Goal: Task Accomplishment & Management: Complete application form

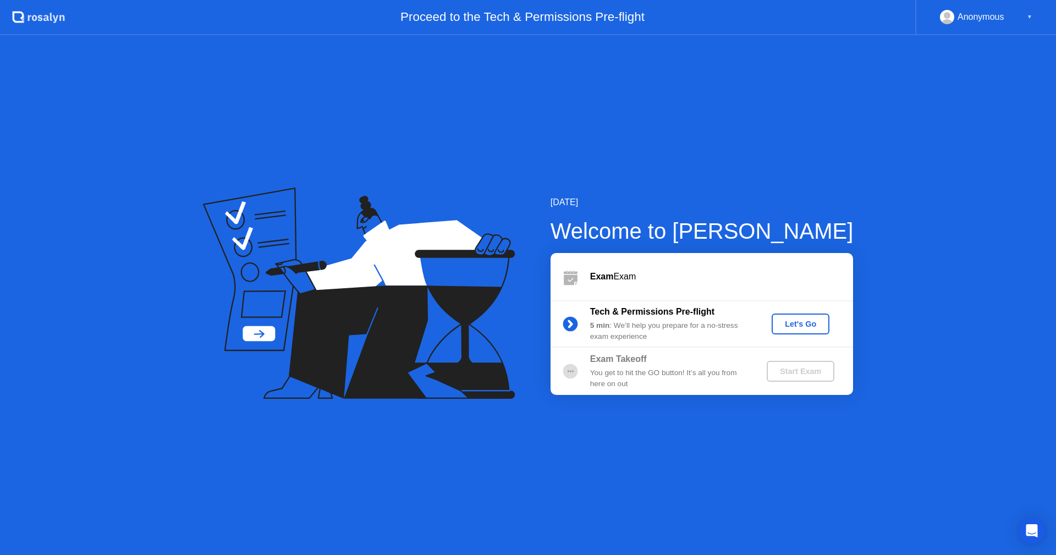
click at [795, 325] on div "Let's Go" at bounding box center [800, 324] width 49 height 9
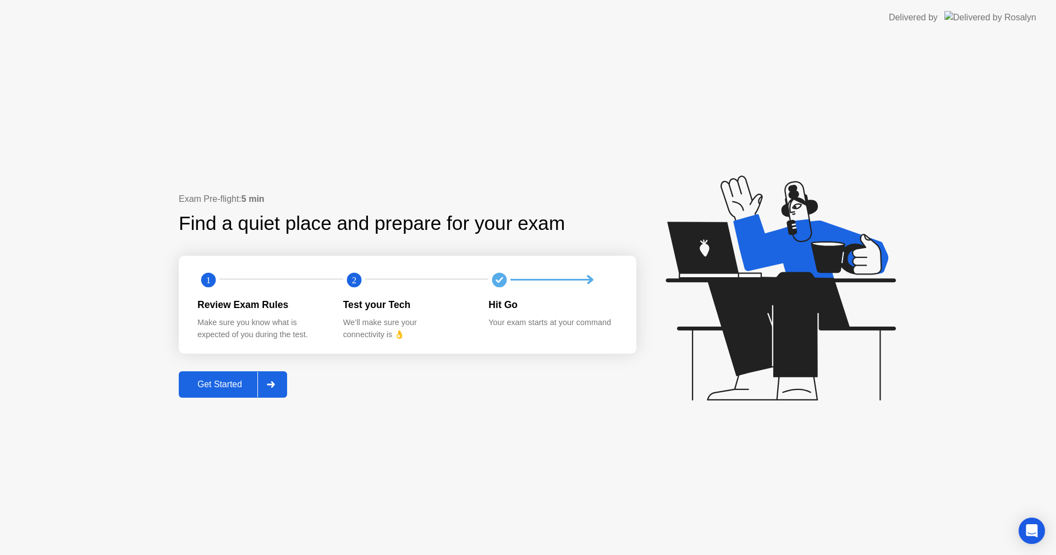
click at [214, 380] on div "Get Started" at bounding box center [219, 385] width 75 height 10
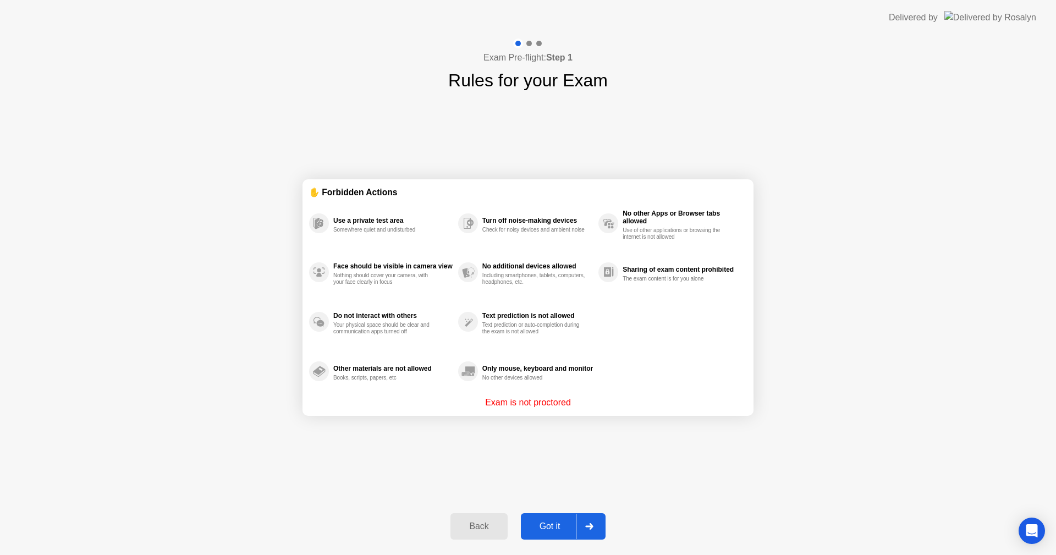
click at [556, 523] on div "Got it" at bounding box center [550, 527] width 52 height 10
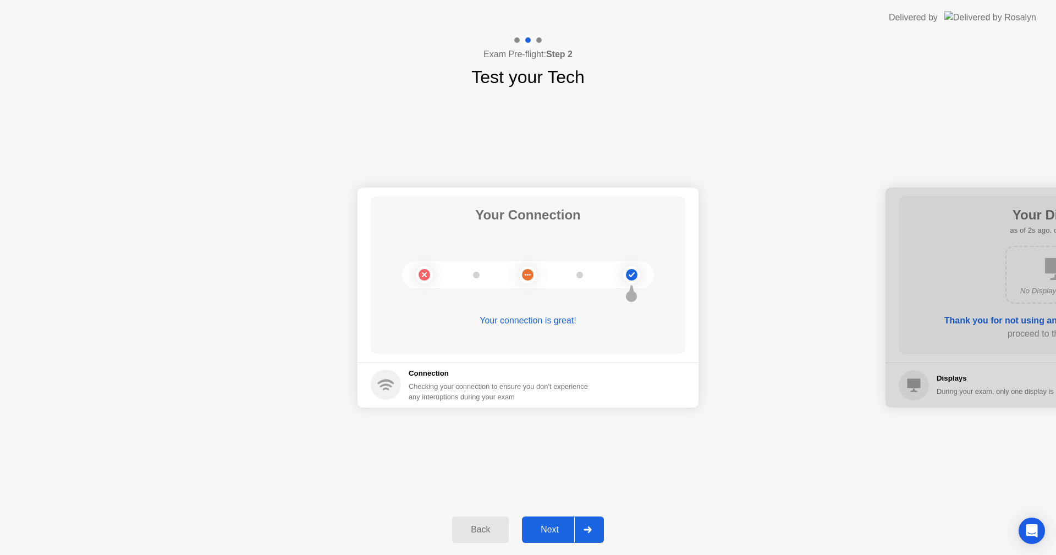
click at [569, 529] on div "Next" at bounding box center [549, 530] width 49 height 10
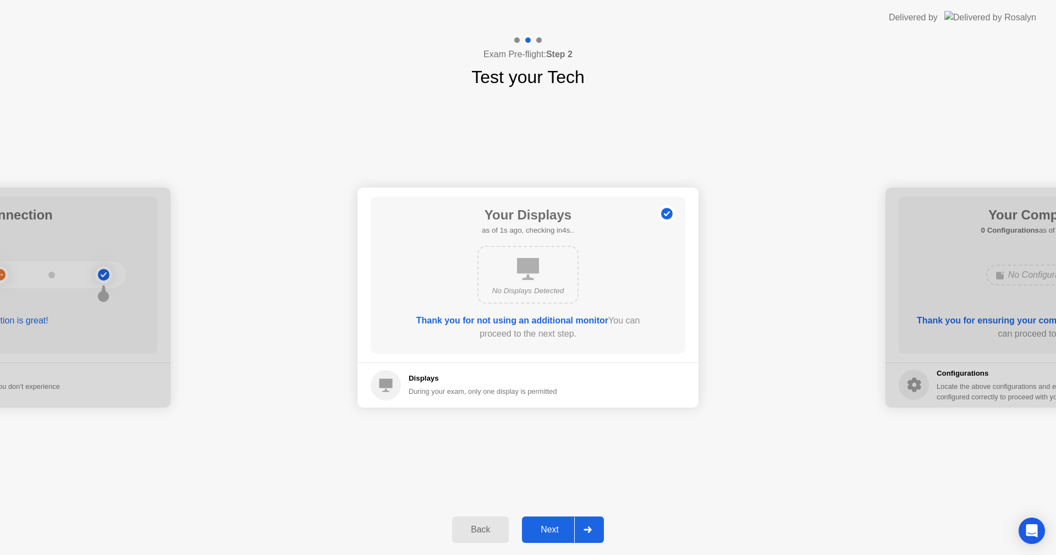
click at [569, 529] on div "Next" at bounding box center [549, 530] width 49 height 10
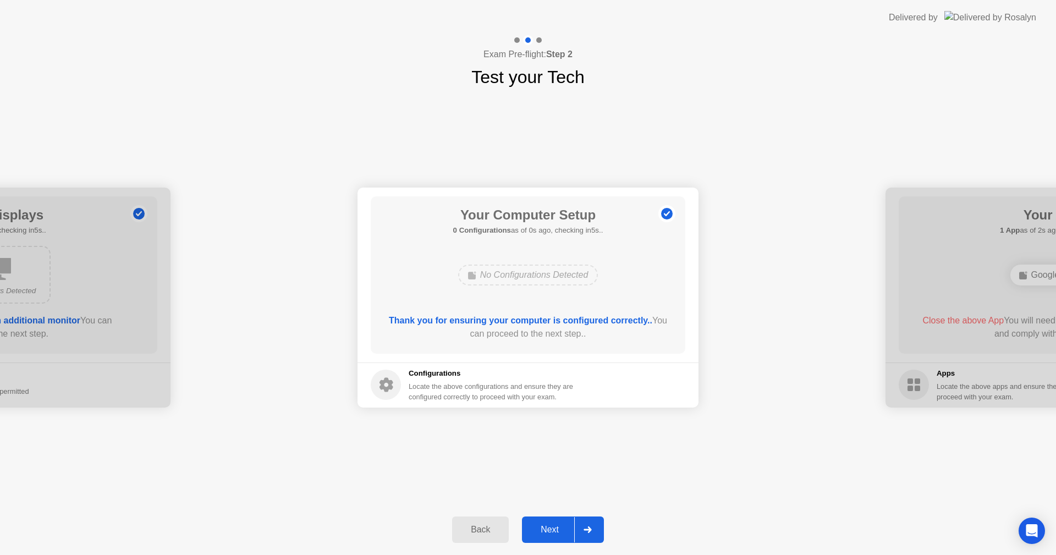
click at [566, 531] on div "Next" at bounding box center [549, 530] width 49 height 10
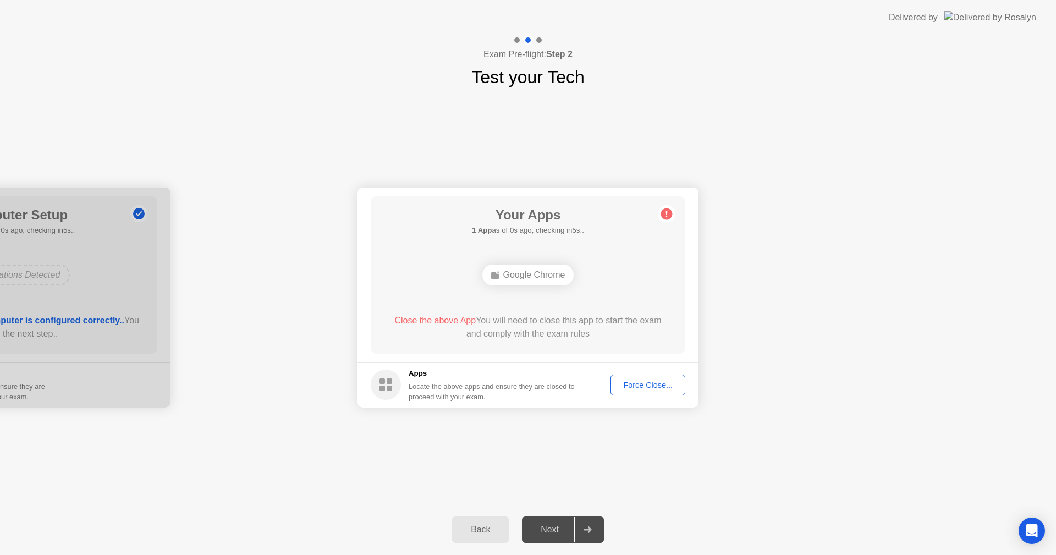
click at [667, 384] on div "Force Close..." at bounding box center [648, 385] width 67 height 9
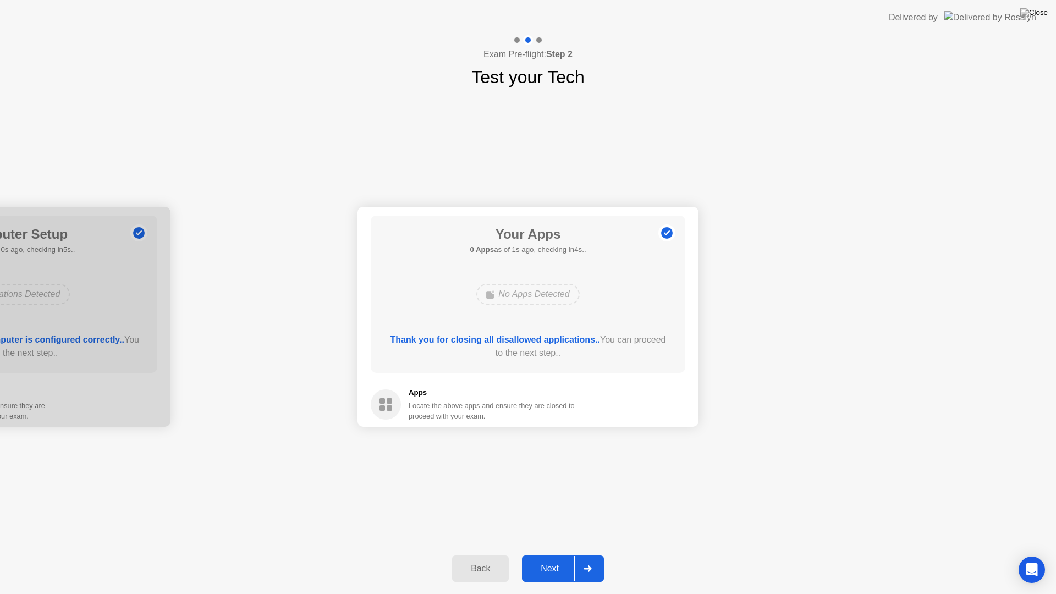
click at [562, 555] on button "Next" at bounding box center [563, 569] width 82 height 26
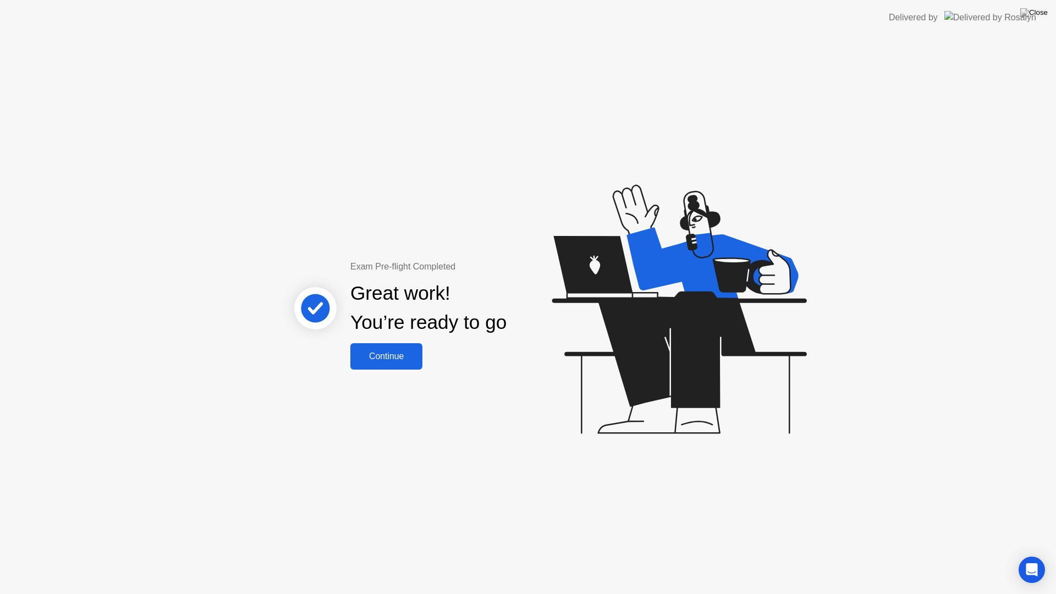
click at [403, 352] on div "Continue" at bounding box center [386, 357] width 65 height 10
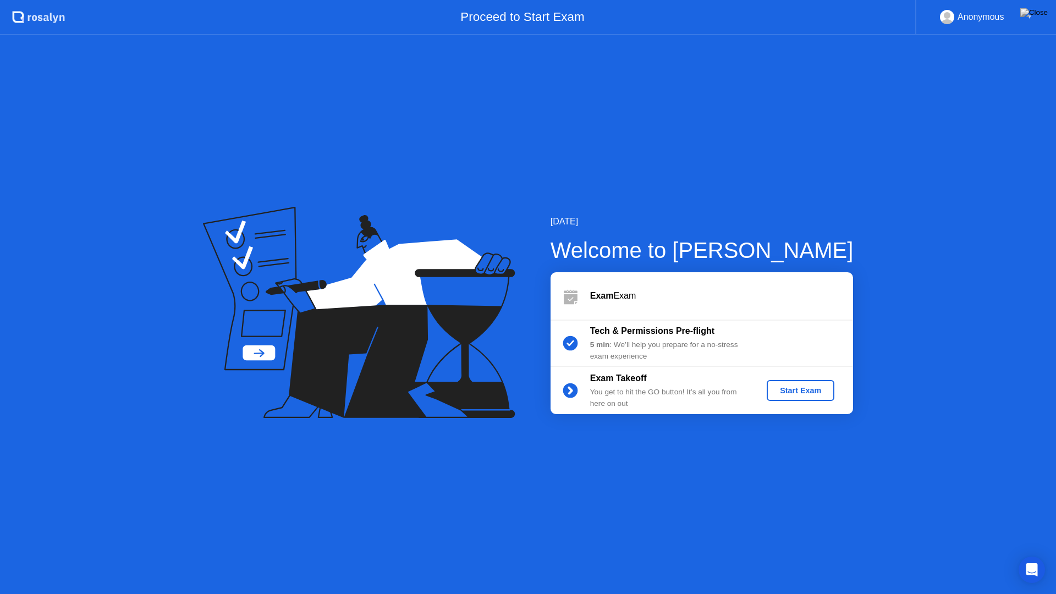
click at [807, 390] on div "Start Exam" at bounding box center [800, 390] width 59 height 9
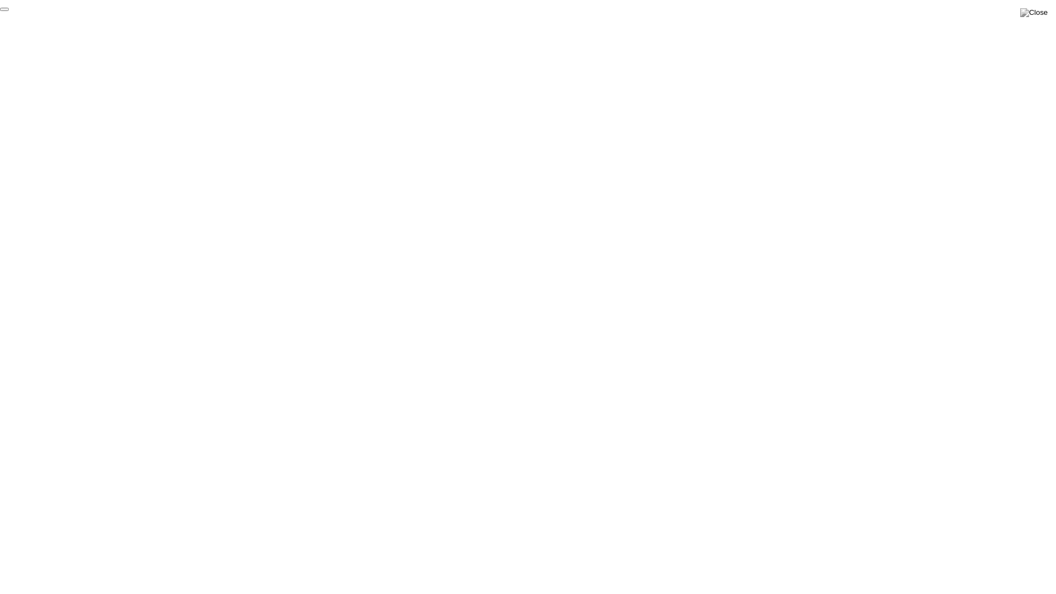
click div "End Proctoring Session"
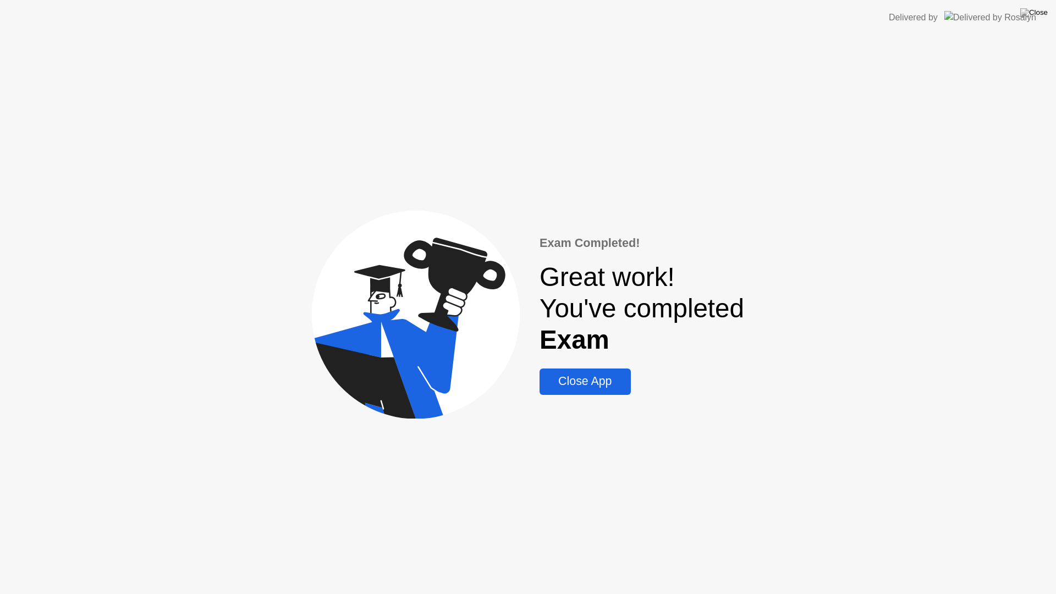
click at [604, 382] on div "Close App" at bounding box center [585, 382] width 84 height 14
